Goal: Information Seeking & Learning: Learn about a topic

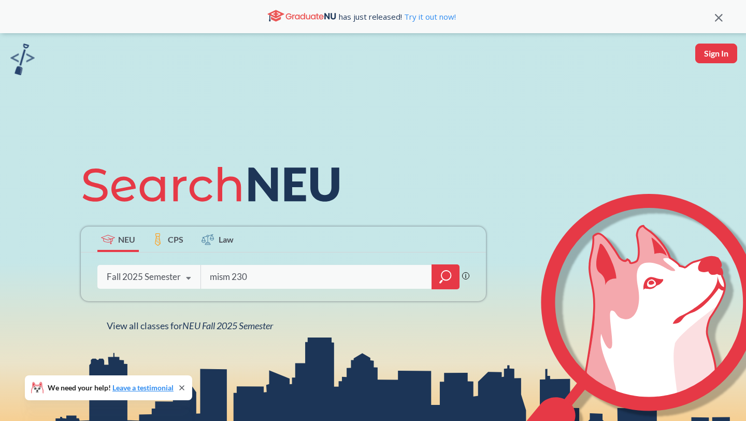
type input "mism 2301"
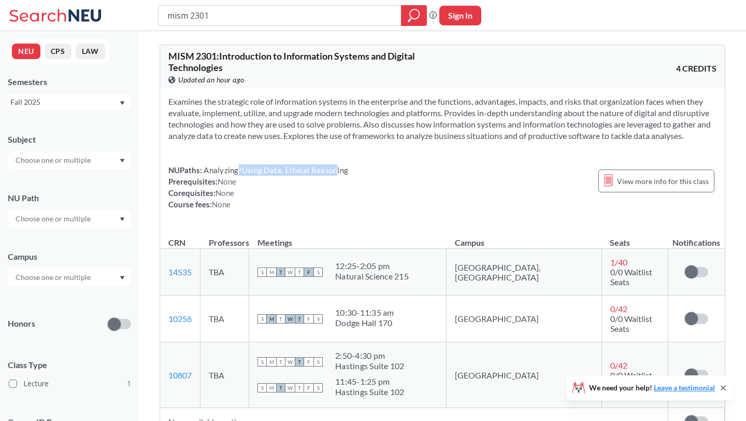
drag, startPoint x: 238, startPoint y: 166, endPoint x: 353, endPoint y: 171, distance: 115.7
click at [353, 171] on div "NUPaths: Analyzing/Using Data, Ethical Reasoning Prerequisites: None Corequisit…" at bounding box center [442, 187] width 548 height 46
click at [334, 13] on input "mism 2301" at bounding box center [279, 16] width 227 height 18
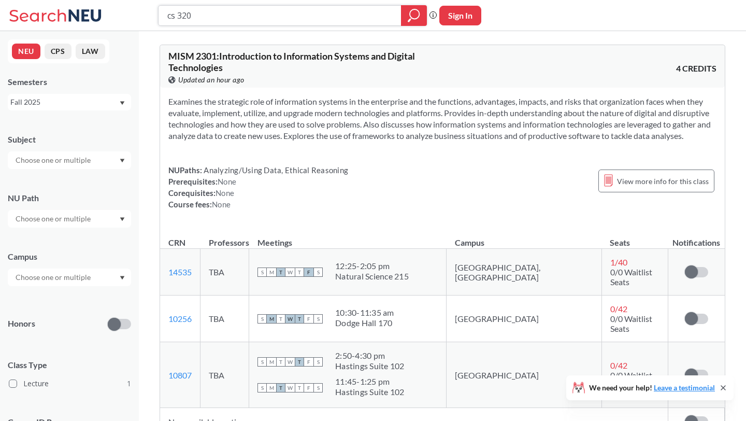
type input "cs 3200"
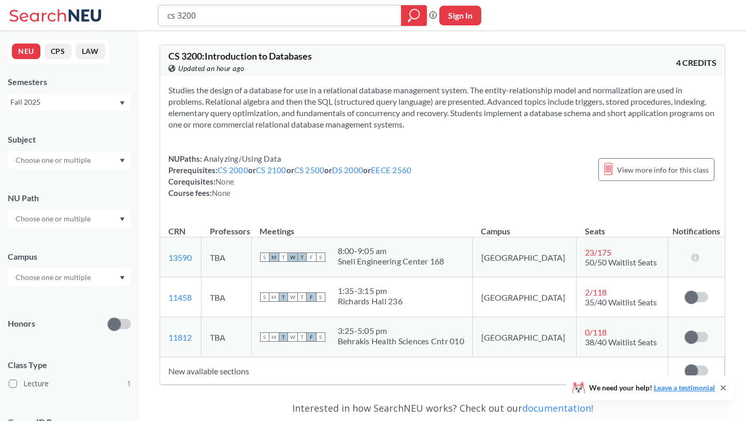
click at [188, 15] on input "cs 3200" at bounding box center [279, 16] width 227 height 18
type input "cs 3100"
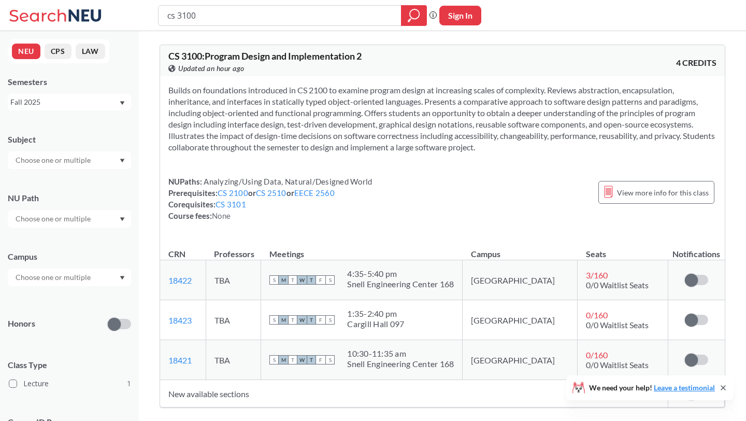
click at [231, 17] on input "cs 3100" at bounding box center [279, 16] width 227 height 18
type input "cs 3101"
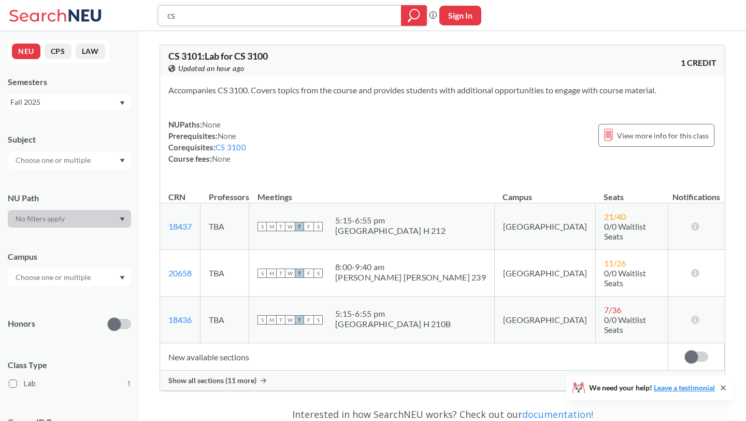
type input "c"
type input "fina 2201"
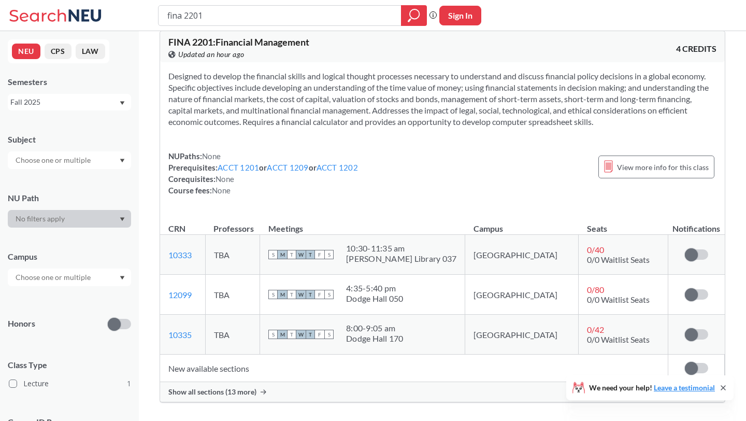
scroll to position [11, 0]
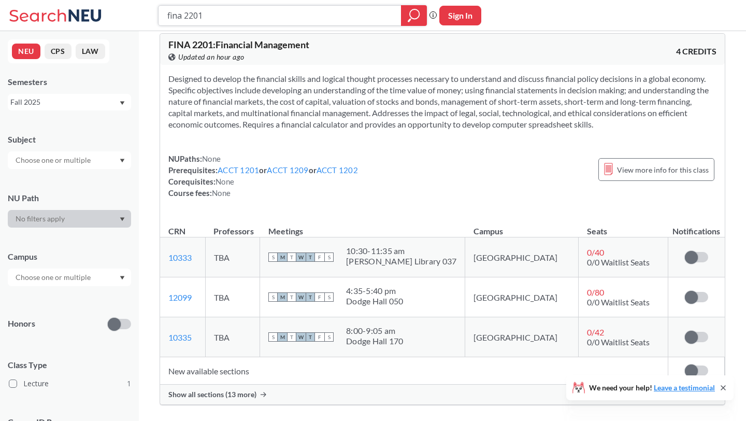
drag, startPoint x: 283, startPoint y: 10, endPoint x: 152, endPoint y: 9, distance: 131.1
click at [152, 9] on div "fina 2201 Phrase search guarantees the exact search appears in the results. Ex.…" at bounding box center [373, 15] width 746 height 31
type input "cs 3000"
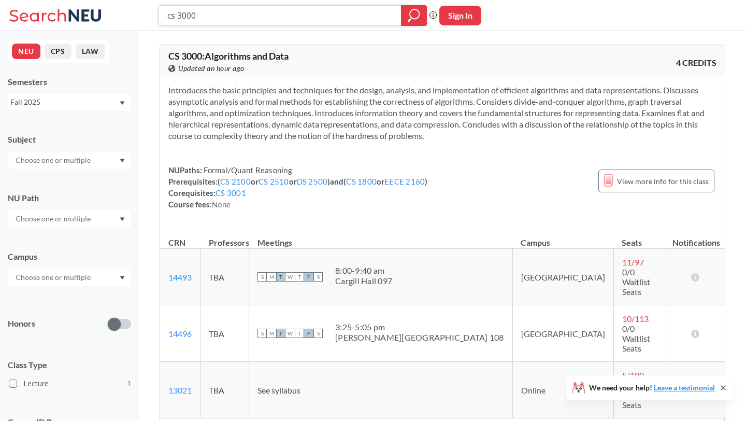
drag, startPoint x: 307, startPoint y: 15, endPoint x: 163, endPoint y: 5, distance: 144.4
click at [163, 5] on div "cs 3000" at bounding box center [292, 15] width 269 height 21
type input "acct 2301"
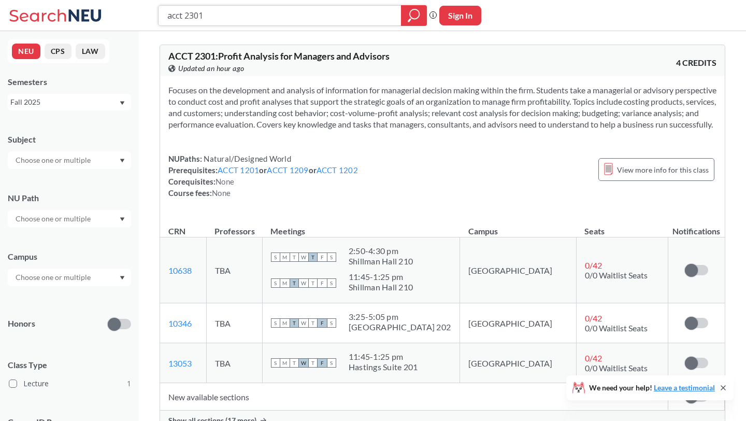
drag, startPoint x: 222, startPoint y: 17, endPoint x: 122, endPoint y: 17, distance: 100.0
click at [122, 17] on div "acct 2301 Phrase search guarantees the exact search appears in the results. Ex.…" at bounding box center [373, 15] width 746 height 31
type input "strt 4501"
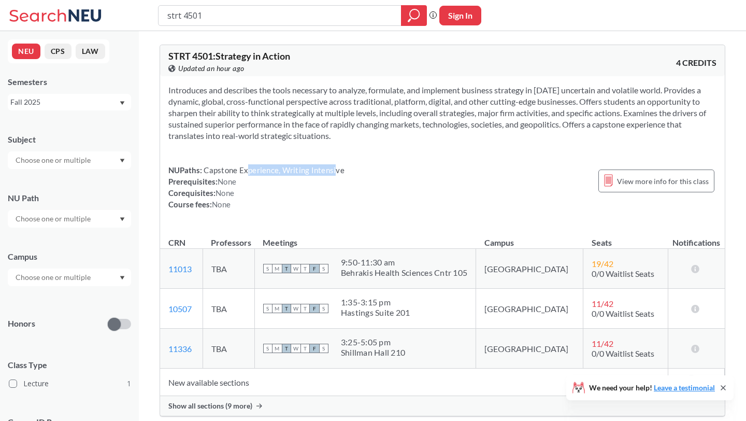
drag, startPoint x: 248, startPoint y: 174, endPoint x: 335, endPoint y: 174, distance: 87.0
click at [335, 174] on span "Capstone Experience, Writing Intensive" at bounding box center [273, 169] width 142 height 9
drag, startPoint x: 373, startPoint y: 93, endPoint x: 384, endPoint y: 141, distance: 49.0
click at [384, 141] on section "Introduces and describes the tools necessary to analyze, formulate, and impleme…" at bounding box center [442, 112] width 548 height 57
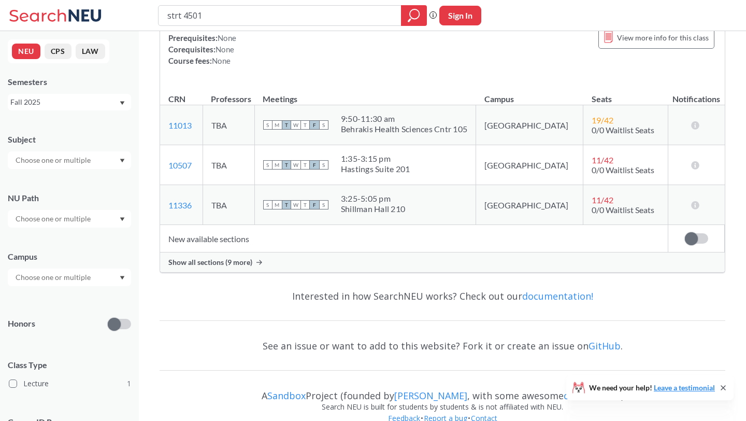
scroll to position [162, 0]
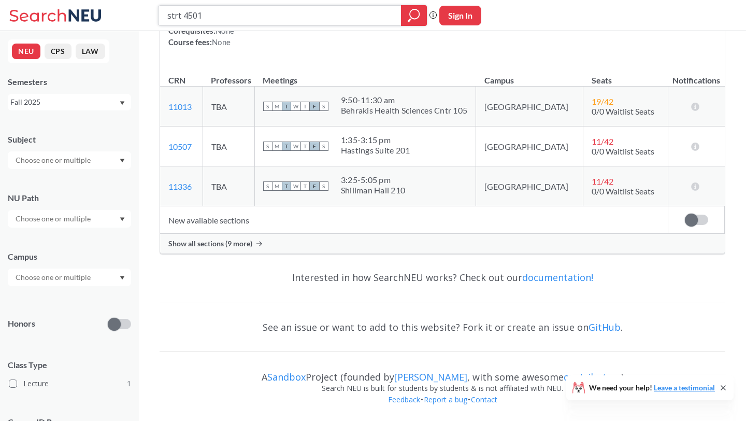
drag, startPoint x: 252, startPoint y: 16, endPoint x: 147, endPoint y: 1, distance: 106.7
click at [147, 1] on div "strt 4501 Phrase search guarantees the exact search appears in the results. Ex.…" at bounding box center [373, 15] width 746 height 31
type input "\"
click at [415, 16] on icon "magnifying glass" at bounding box center [414, 15] width 12 height 15
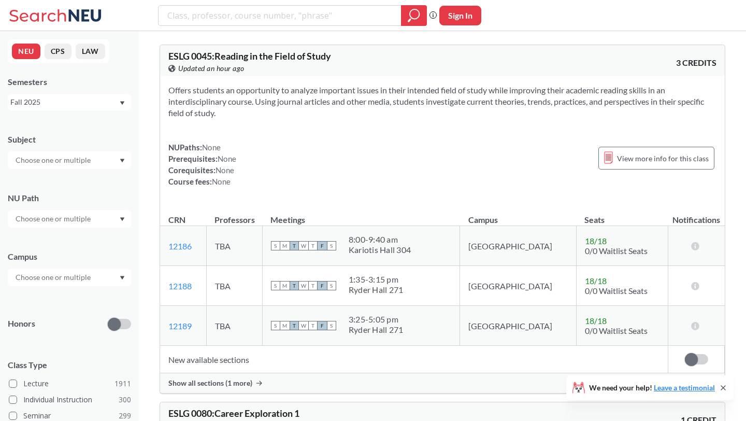
click at [120, 220] on icon "Dropdown arrow" at bounding box center [122, 219] width 5 height 4
click at [73, 294] on span "Capstone Experience" at bounding box center [48, 294] width 70 height 11
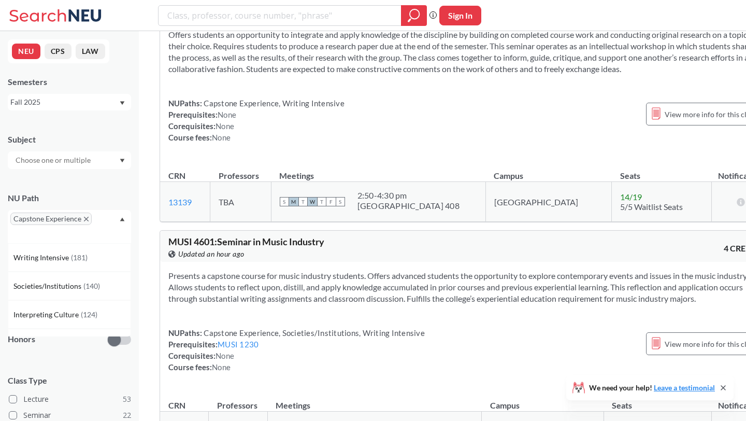
scroll to position [5085, 0]
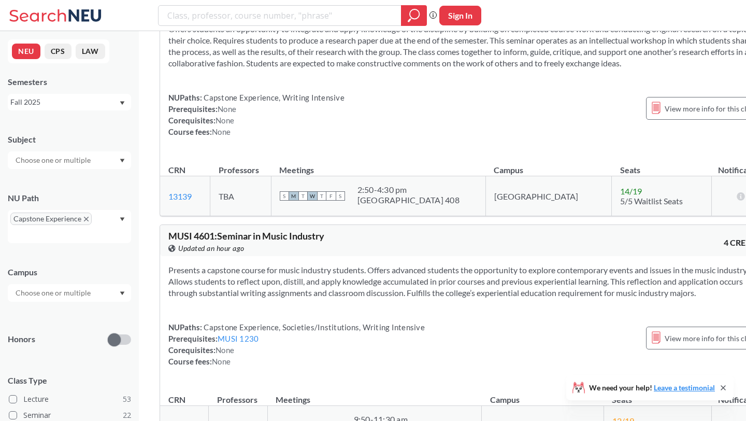
drag, startPoint x: 427, startPoint y: 103, endPoint x: 412, endPoint y: 143, distance: 42.9
click at [412, 69] on section "Offers students an opportunity to integrate and apply knowledge of the discipli…" at bounding box center [466, 46] width 596 height 46
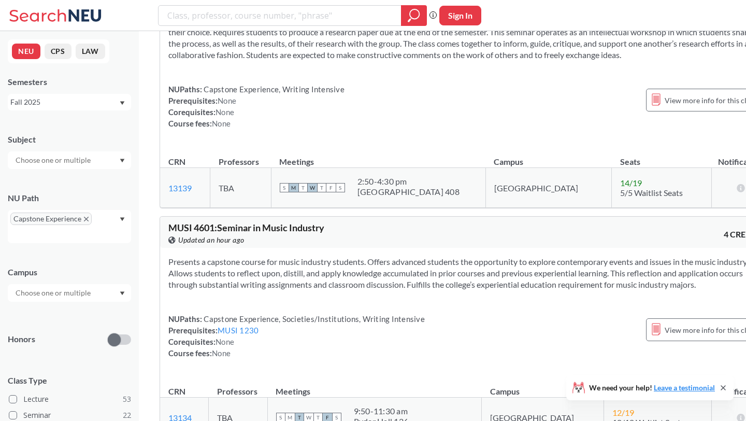
scroll to position [5096, 0]
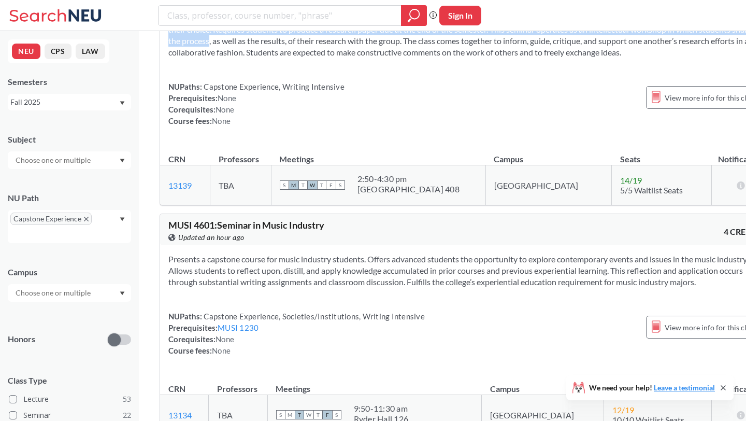
drag, startPoint x: 314, startPoint y: 94, endPoint x: 314, endPoint y: 116, distance: 21.8
click at [314, 58] on section "Offers students an opportunity to integrate and apply knowledge of the discipli…" at bounding box center [466, 35] width 596 height 46
drag, startPoint x: 314, startPoint y: 116, endPoint x: 306, endPoint y: 138, distance: 24.4
click at [306, 58] on section "Offers students an opportunity to integrate and apply knowledge of the discipli…" at bounding box center [466, 35] width 596 height 46
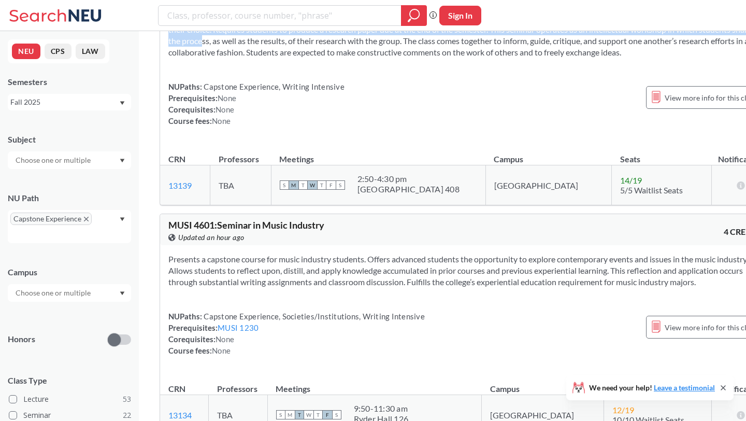
click at [306, 58] on section "Offers students an opportunity to integrate and apply knowledge of the discipli…" at bounding box center [466, 35] width 596 height 46
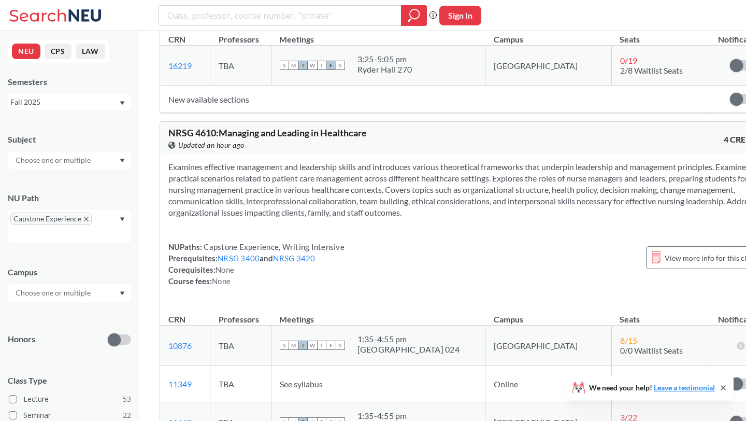
scroll to position [5753, 0]
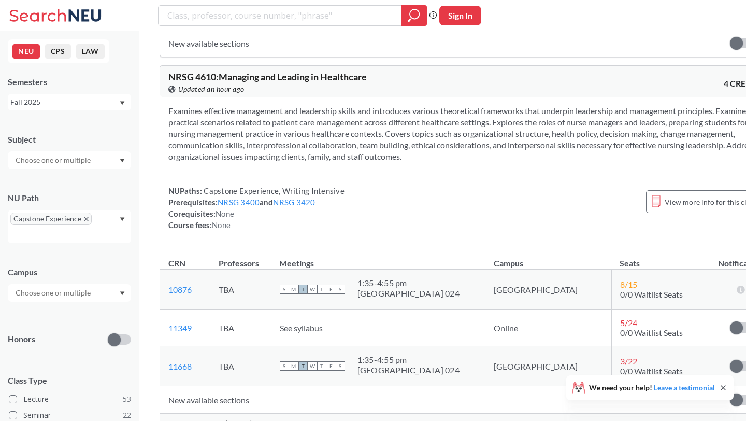
click at [113, 158] on div at bounding box center [69, 160] width 123 height 18
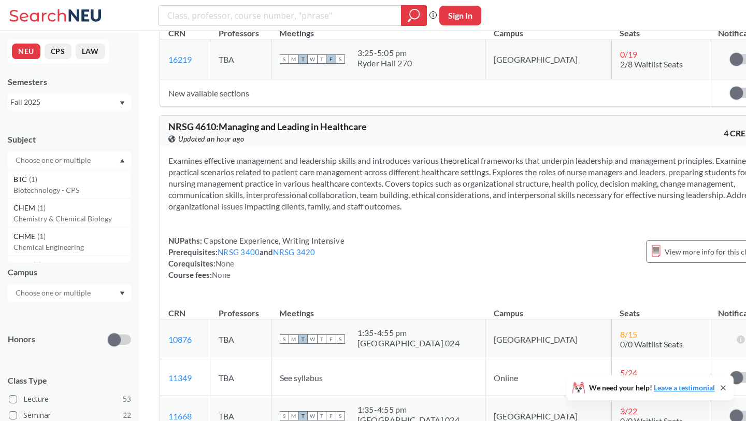
scroll to position [0, 0]
click at [106, 296] on div at bounding box center [69, 293] width 123 height 18
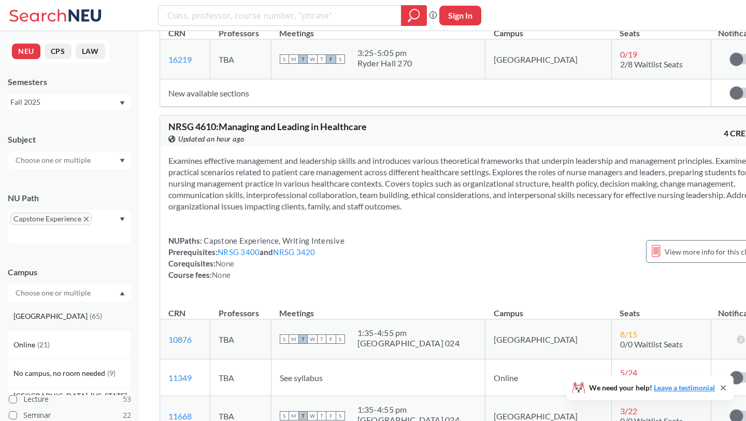
click at [81, 321] on div "Boston ( 65 )" at bounding box center [71, 315] width 117 height 11
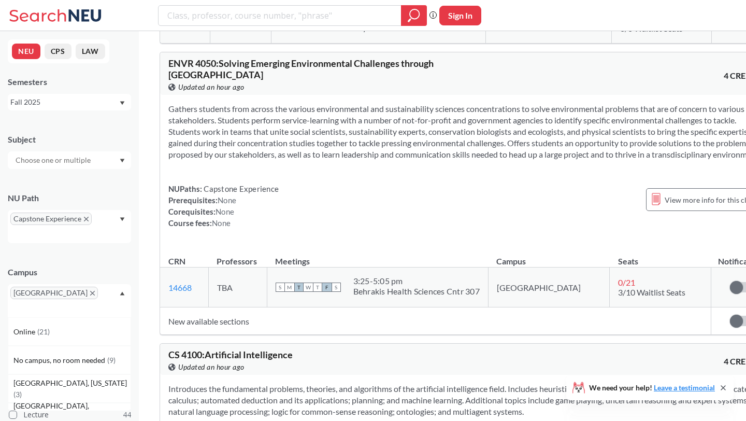
scroll to position [518, 0]
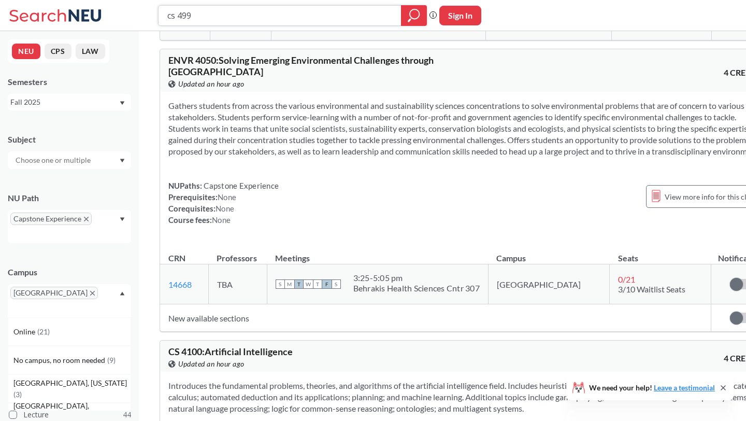
type input "cs 4991"
